Goal: Find specific page/section: Find specific page/section

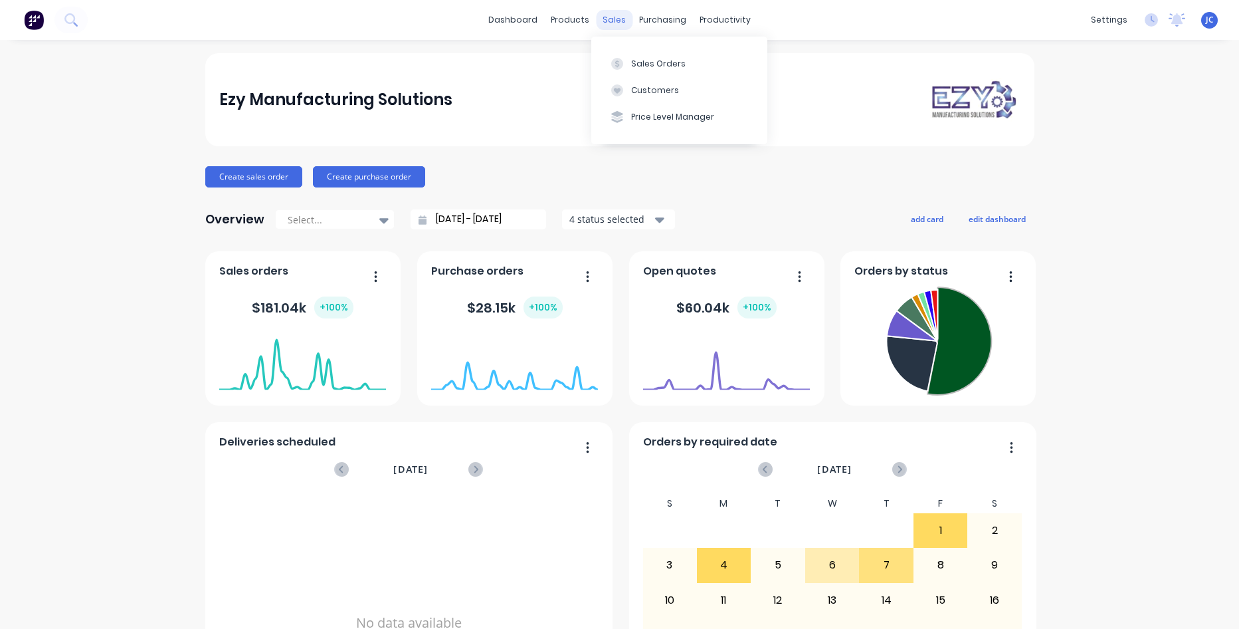
click at [613, 17] on div "sales" at bounding box center [614, 20] width 37 height 20
click at [649, 67] on div "Sales Orders" at bounding box center [658, 64] width 54 height 12
click at [597, 19] on div "sales" at bounding box center [614, 20] width 37 height 20
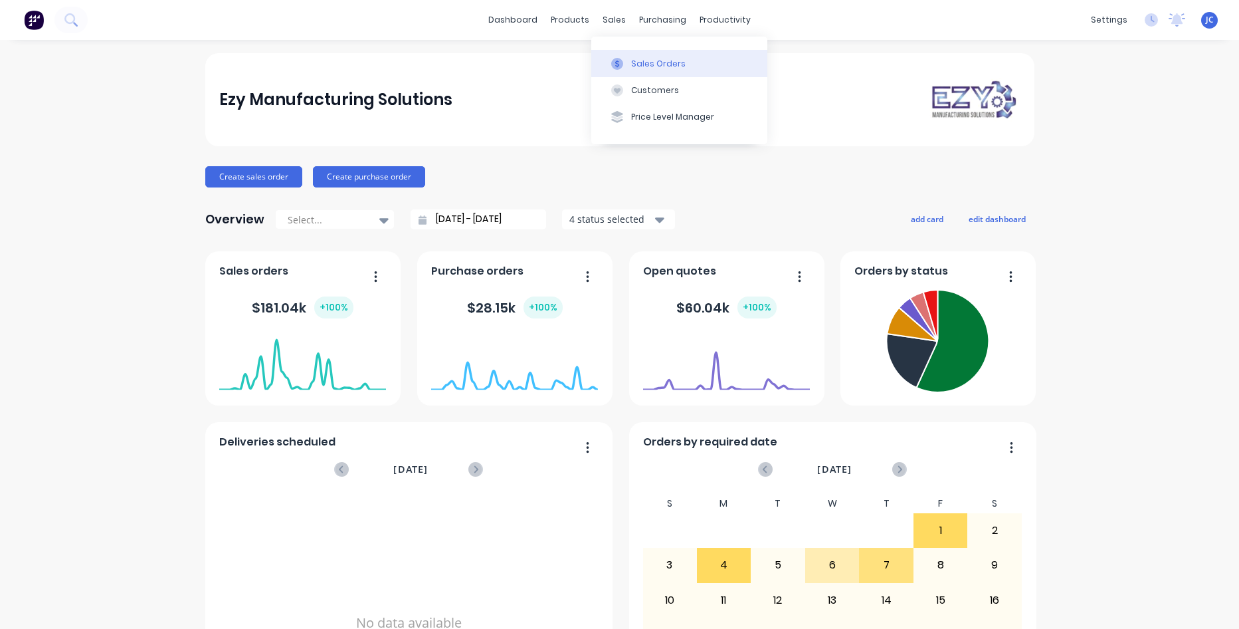
click at [644, 64] on div "Sales Orders" at bounding box center [658, 64] width 54 height 12
click at [649, 56] on button "Sales Orders" at bounding box center [679, 63] width 176 height 27
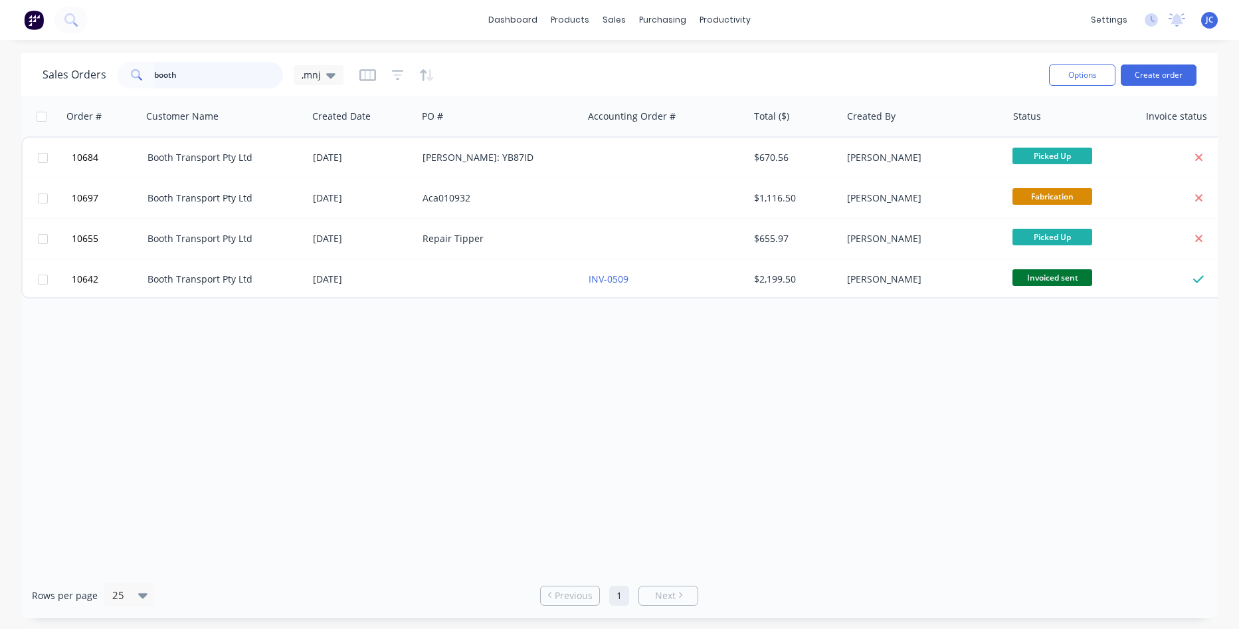
click at [237, 72] on input "booth" at bounding box center [219, 75] width 130 height 27
type input "b"
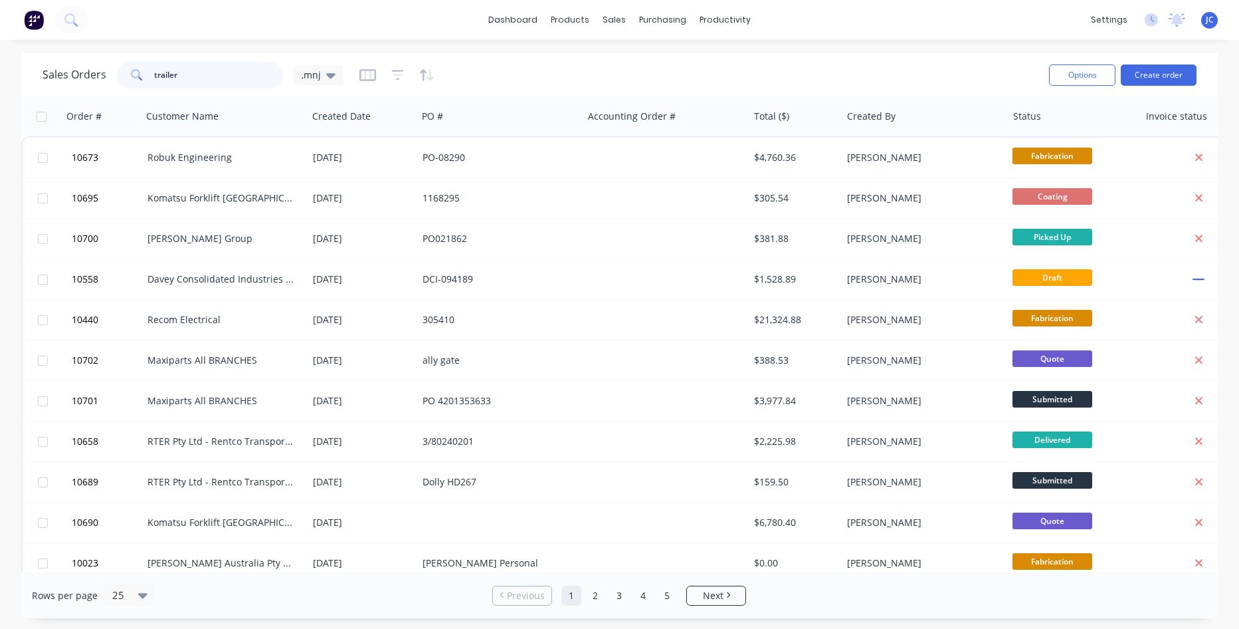
type input "trailer"
